Goal: Task Accomplishment & Management: Manage account settings

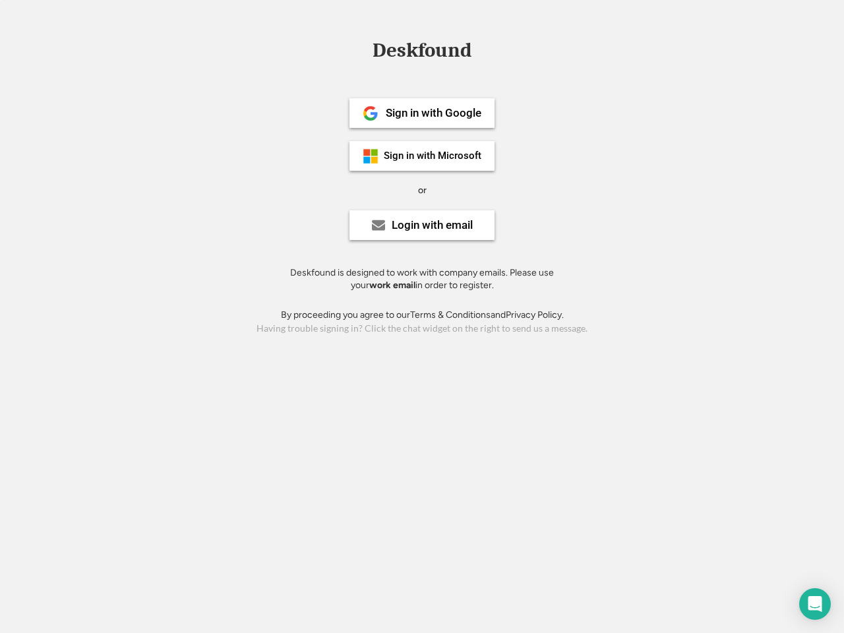
click at [422, 188] on div "or" at bounding box center [422, 190] width 9 height 13
click at [422, 53] on div "Deskfound" at bounding box center [422, 50] width 112 height 20
click at [360, 49] on div "Deskfound" at bounding box center [422, 52] width 844 height 25
click at [422, 53] on div "Deskfound" at bounding box center [422, 50] width 112 height 20
click at [422, 190] on div "or" at bounding box center [422, 190] width 9 height 13
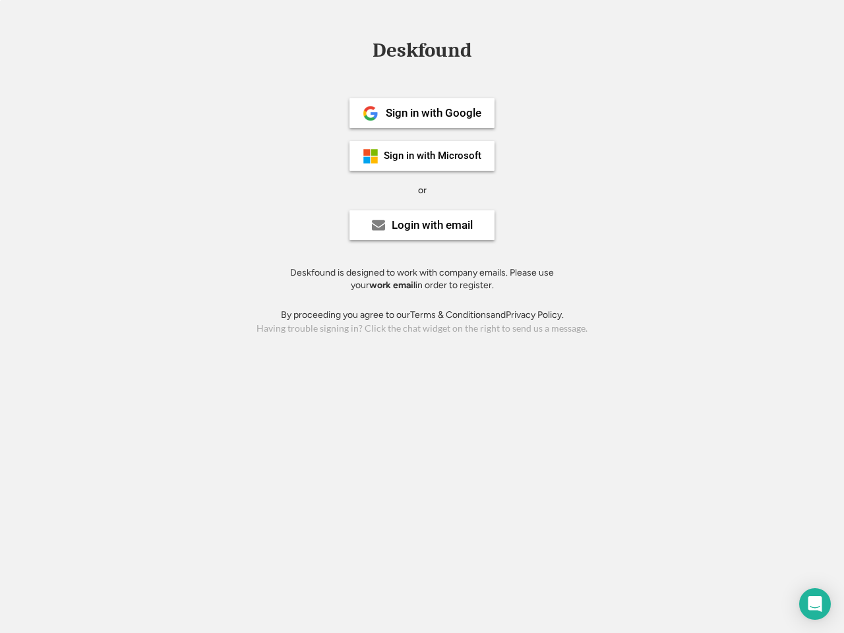
click at [422, 113] on div "Sign in with Google" at bounding box center [434, 112] width 96 height 11
click at [433, 113] on div "Sign in with Google" at bounding box center [434, 112] width 96 height 11
click at [370, 113] on img at bounding box center [370, 113] width 16 height 16
click at [422, 156] on div "Sign in with Microsoft" at bounding box center [433, 156] width 98 height 10
click at [433, 156] on div "Sign in with Microsoft" at bounding box center [433, 156] width 98 height 10
